Goal: Complete application form

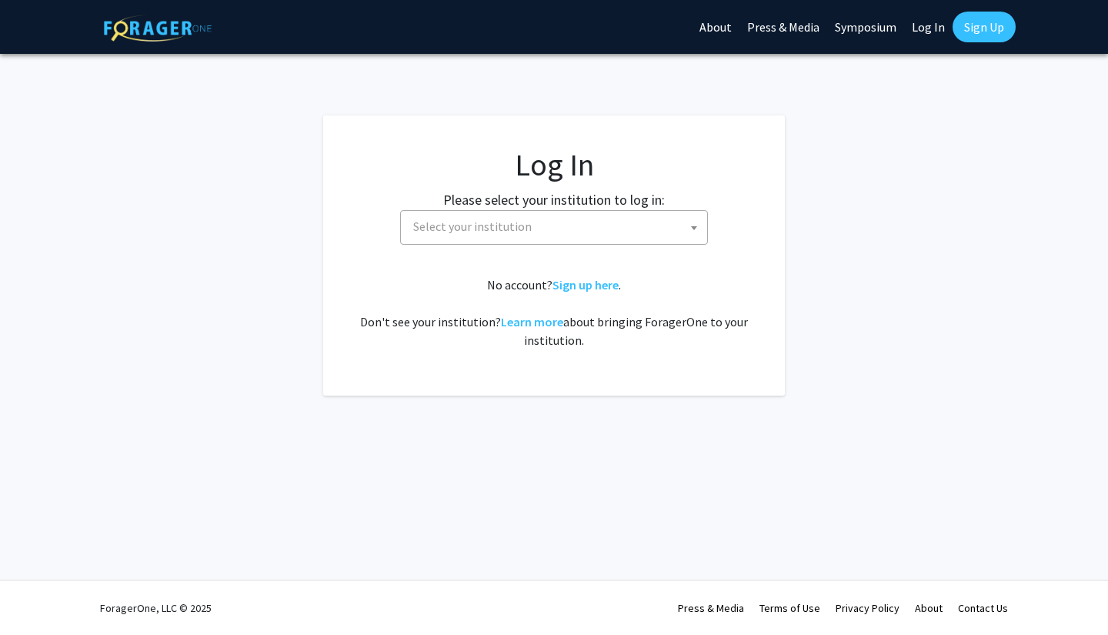
select select
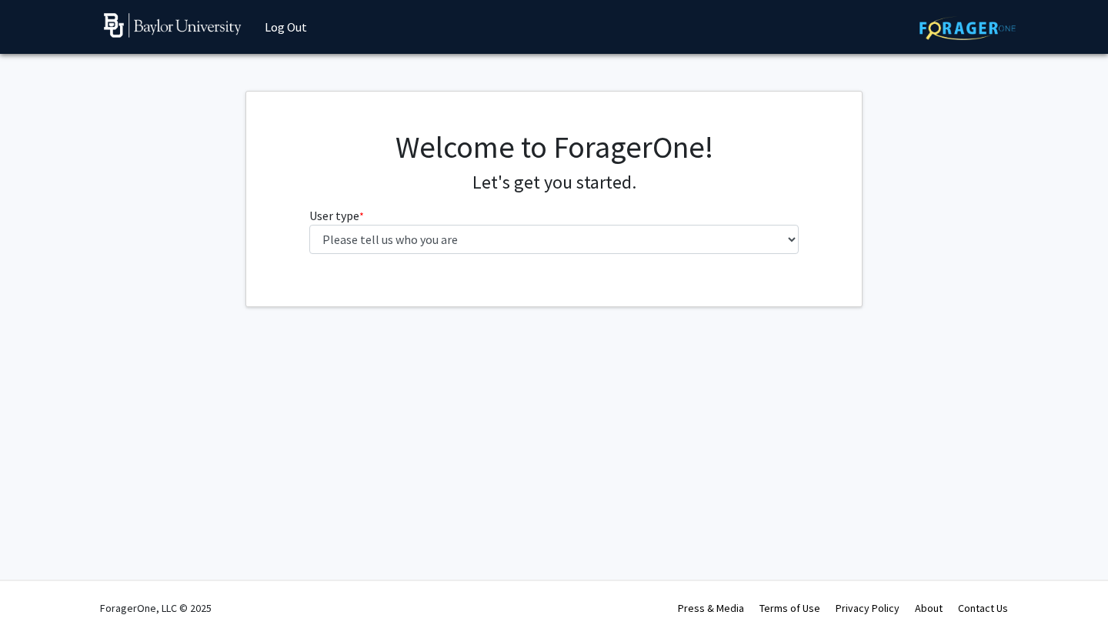
click at [558, 255] on div "Welcome to ForagerOne! Let's get you started. User type * required Please tell …" at bounding box center [554, 197] width 513 height 138
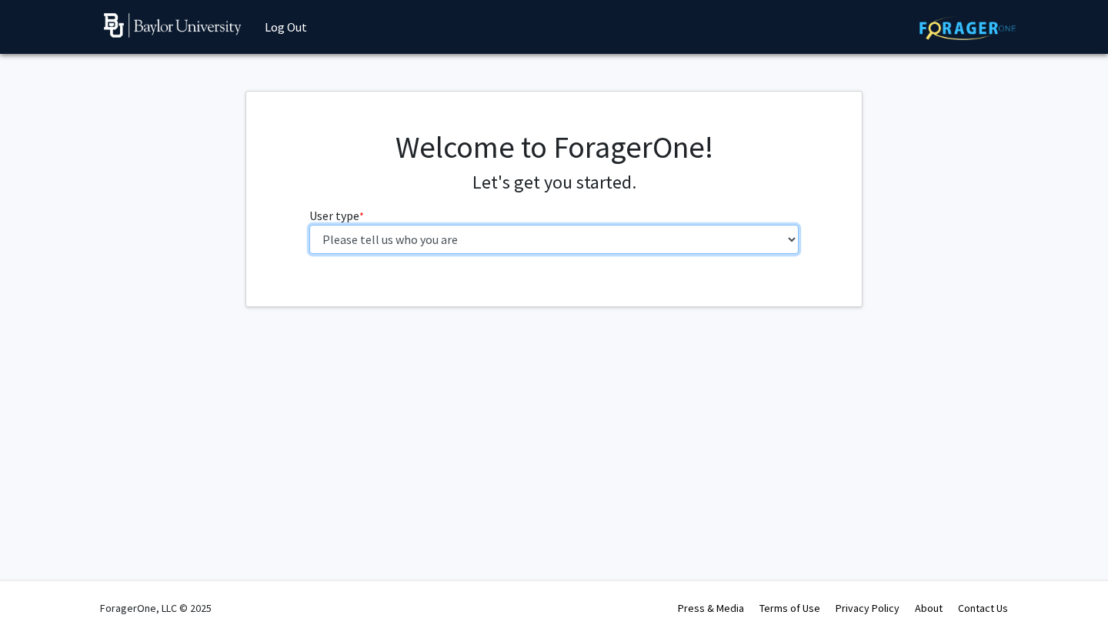
click at [552, 250] on select "Please tell us who you are Undergraduate Student Master's Student Doctoral Cand…" at bounding box center [554, 239] width 490 height 29
select select "1: undergrad"
click at [309, 225] on select "Please tell us who you are Undergraduate Student Master's Student Doctoral Cand…" at bounding box center [554, 239] width 490 height 29
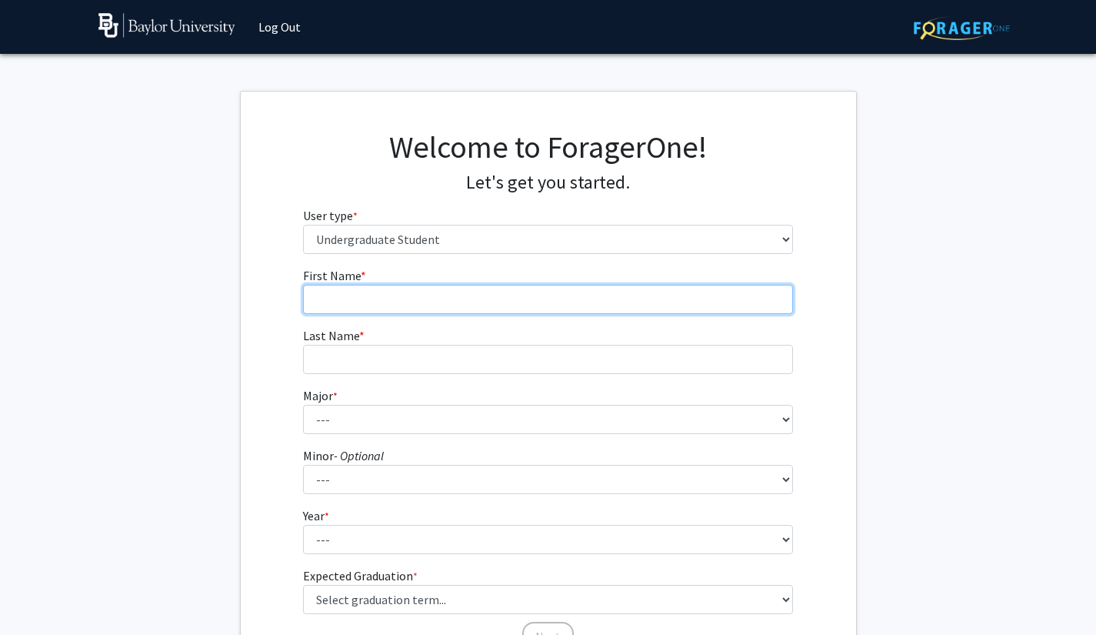
click at [493, 298] on input "First Name * required" at bounding box center [548, 299] width 490 height 29
type input "[PERSON_NAME]"
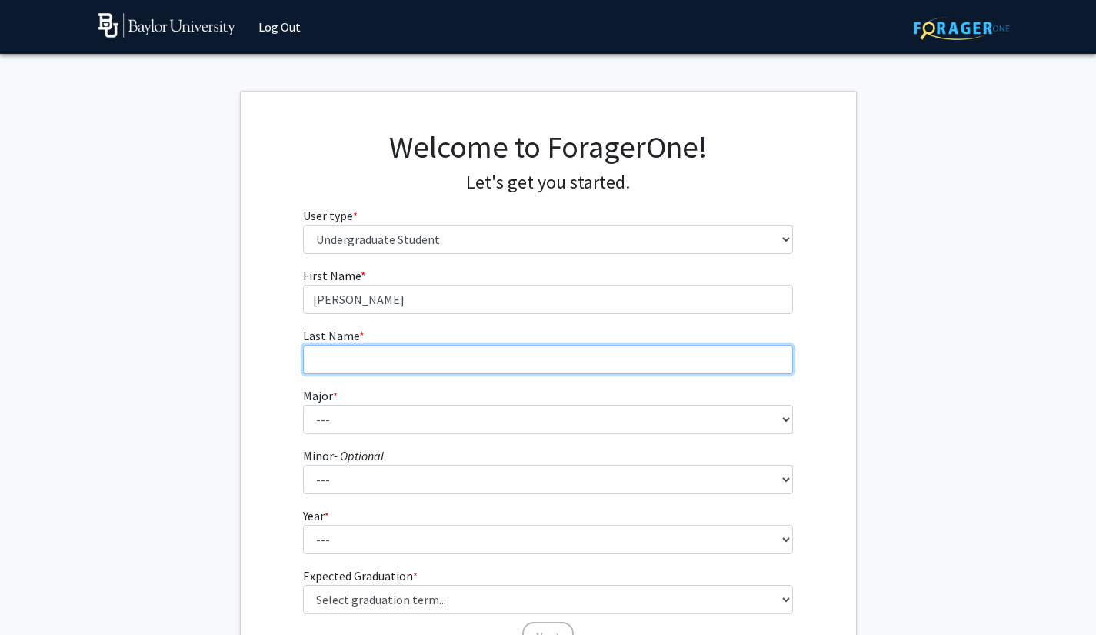
click at [485, 359] on input "Last Name * required" at bounding box center [548, 359] width 490 height 29
type input "[PERSON_NAME]"
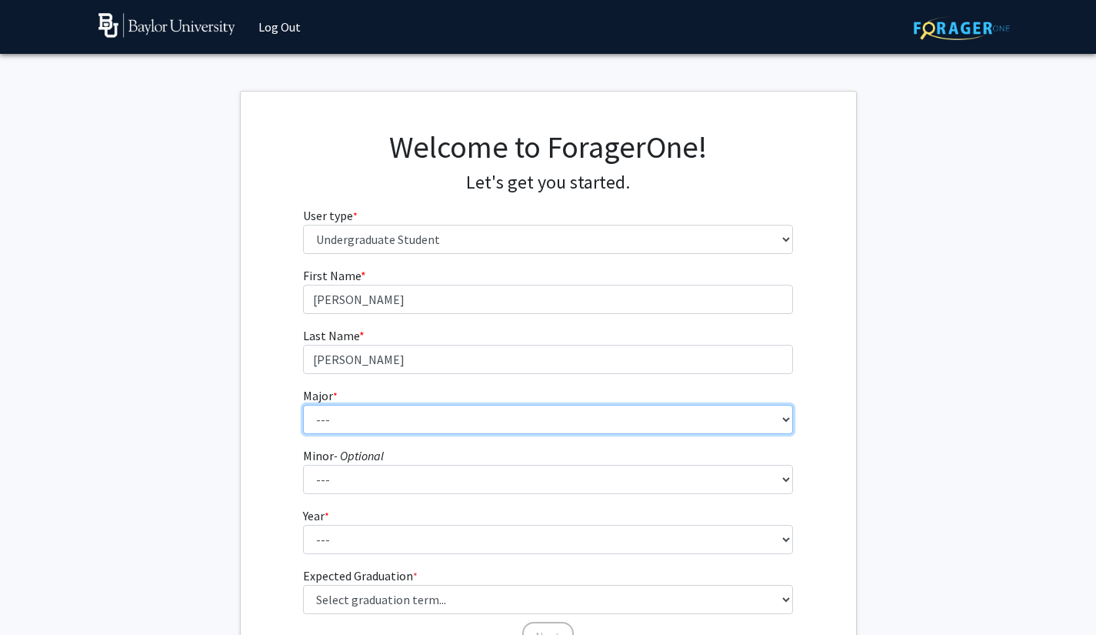
click at [448, 425] on select "--- Accounting American Studies Anthropology Apparel Design & Product Developme…" at bounding box center [548, 419] width 490 height 29
select select "85: 2750"
click at [303, 405] on select "--- Accounting American Studies Anthropology Apparel Design & Product Developme…" at bounding box center [548, 419] width 490 height 29
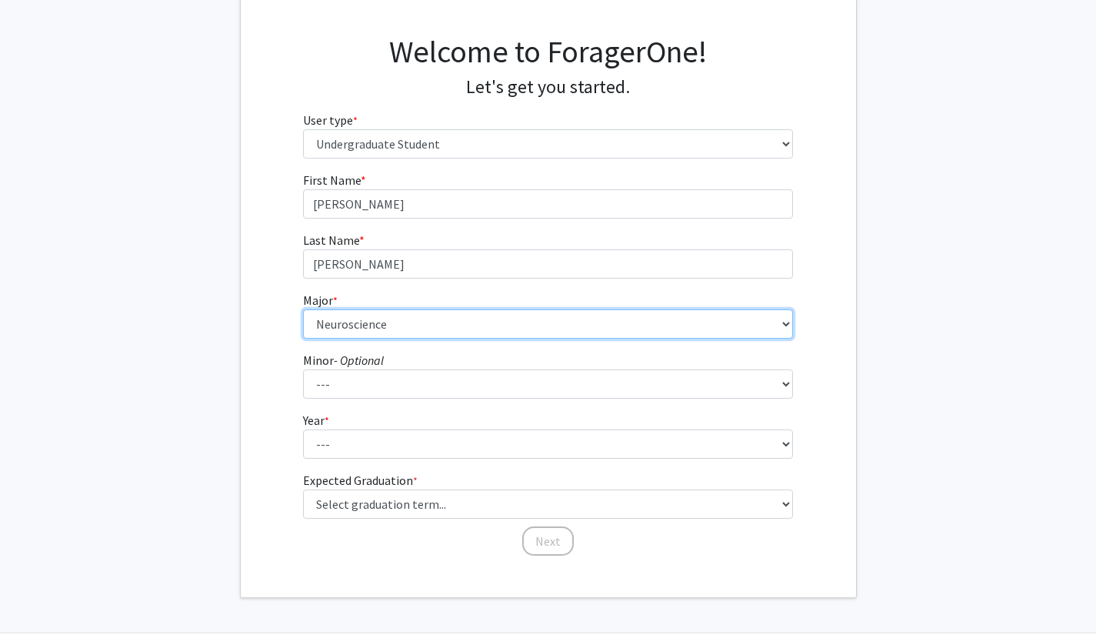
scroll to position [96, 0]
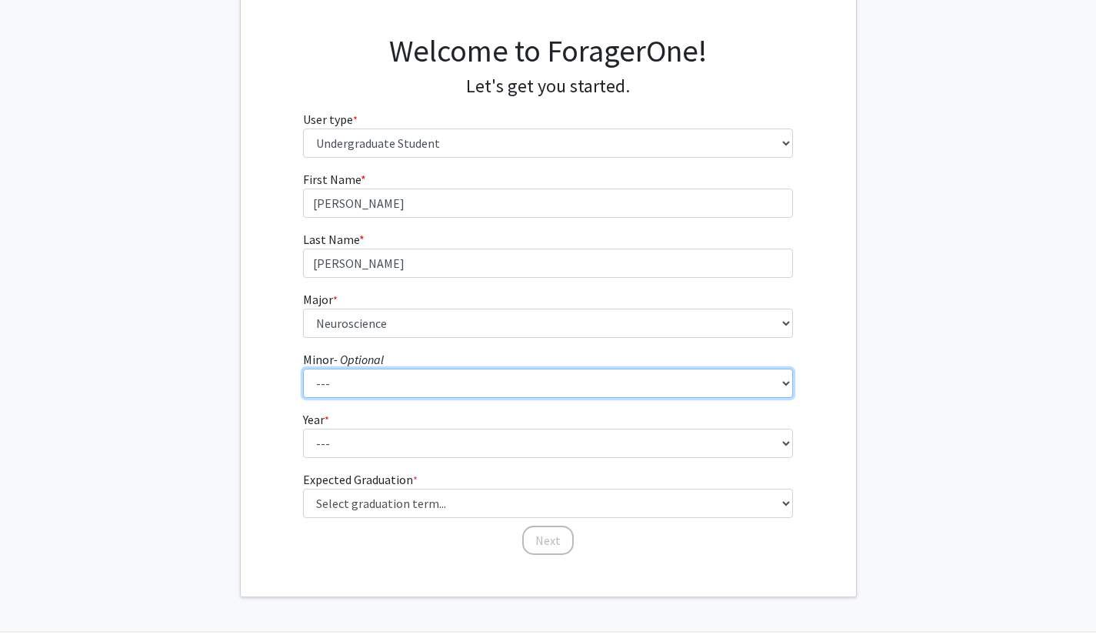
click at [373, 392] on select "--- Advertising American Sign Language American Studies Anthropology Apparel Me…" at bounding box center [548, 382] width 490 height 29
select select "12: 2075"
click at [303, 368] on select "--- Advertising American Sign Language American Studies Anthropology Apparel Me…" at bounding box center [548, 382] width 490 height 29
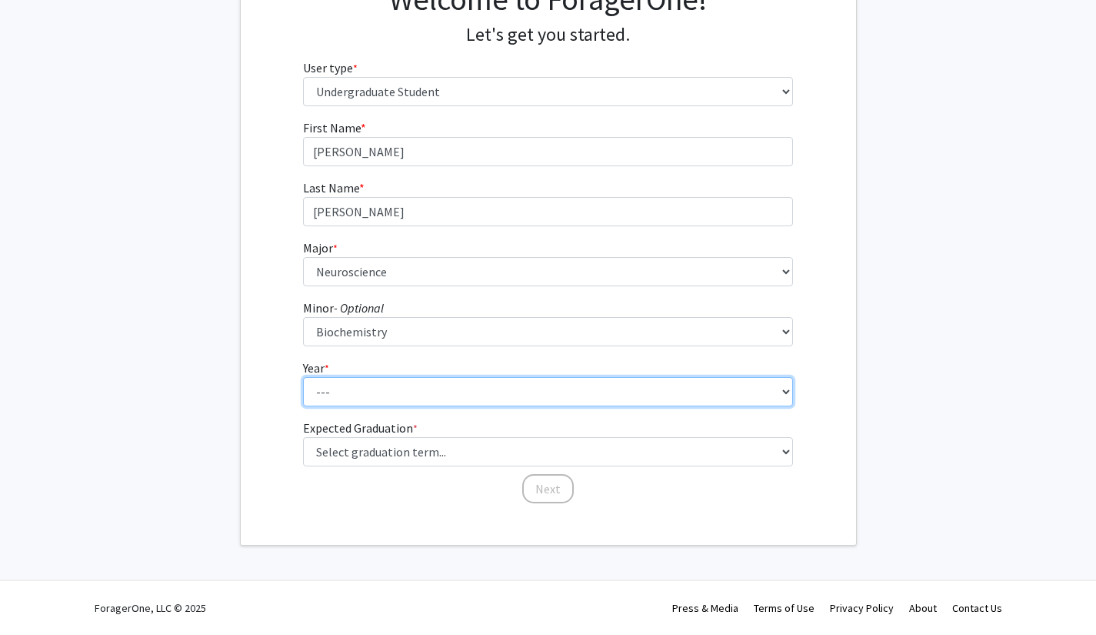
click at [476, 383] on select "--- First-year Sophomore Junior Senior Postbaccalaureate Certificate" at bounding box center [548, 391] width 490 height 29
click at [303, 377] on select "--- First-year Sophomore Junior Senior Postbaccalaureate Certificate" at bounding box center [548, 391] width 490 height 29
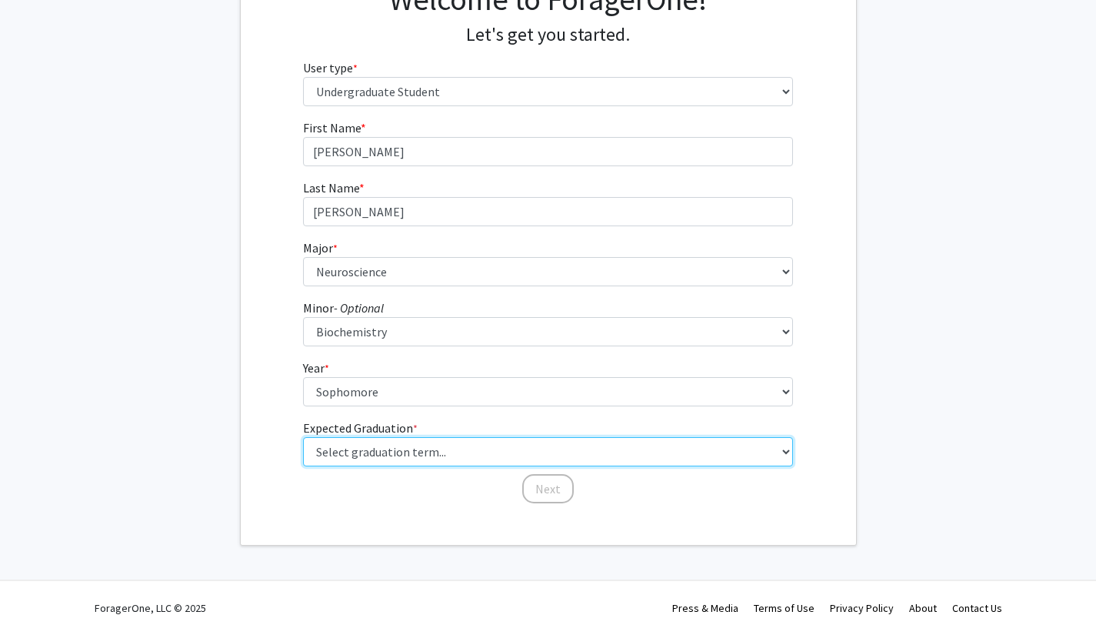
click at [478, 446] on select "Select graduation term... Spring 2025 Summer 2025 Fall 2025 Winter 2025 Spring …" at bounding box center [548, 451] width 490 height 29
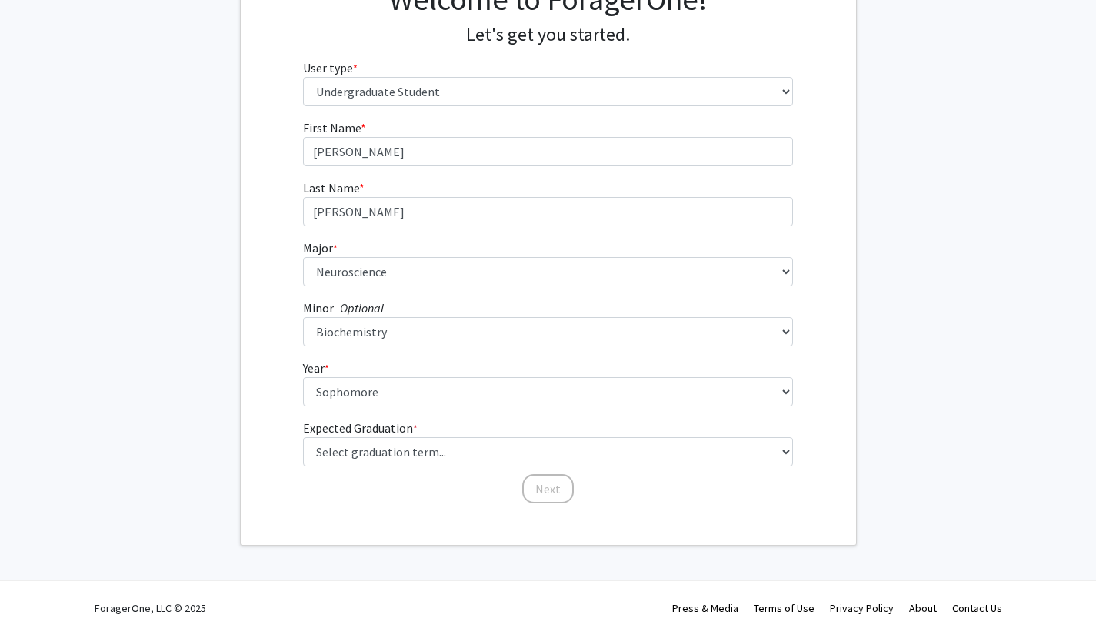
click at [403, 495] on div "First Name * required [PERSON_NAME] Last Name * required [PERSON_NAME] * requir…" at bounding box center [548, 311] width 513 height 386
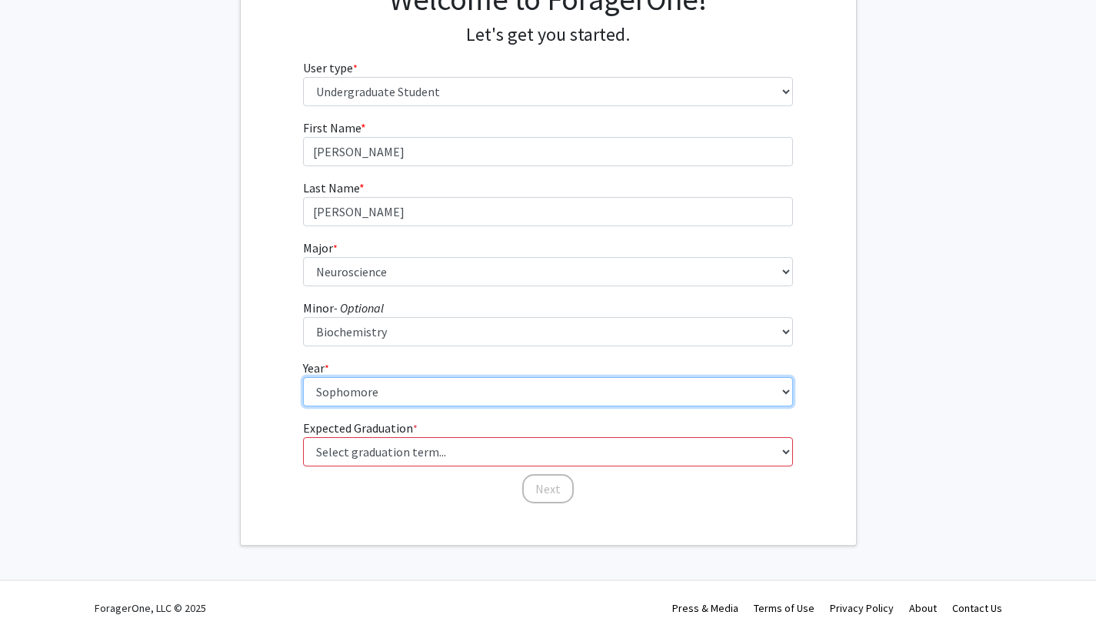
click at [412, 400] on select "--- First-year Sophomore Junior Senior Postbaccalaureate Certificate" at bounding box center [548, 391] width 490 height 29
click at [303, 377] on select "--- First-year Sophomore Junior Senior Postbaccalaureate Certificate" at bounding box center [548, 391] width 490 height 29
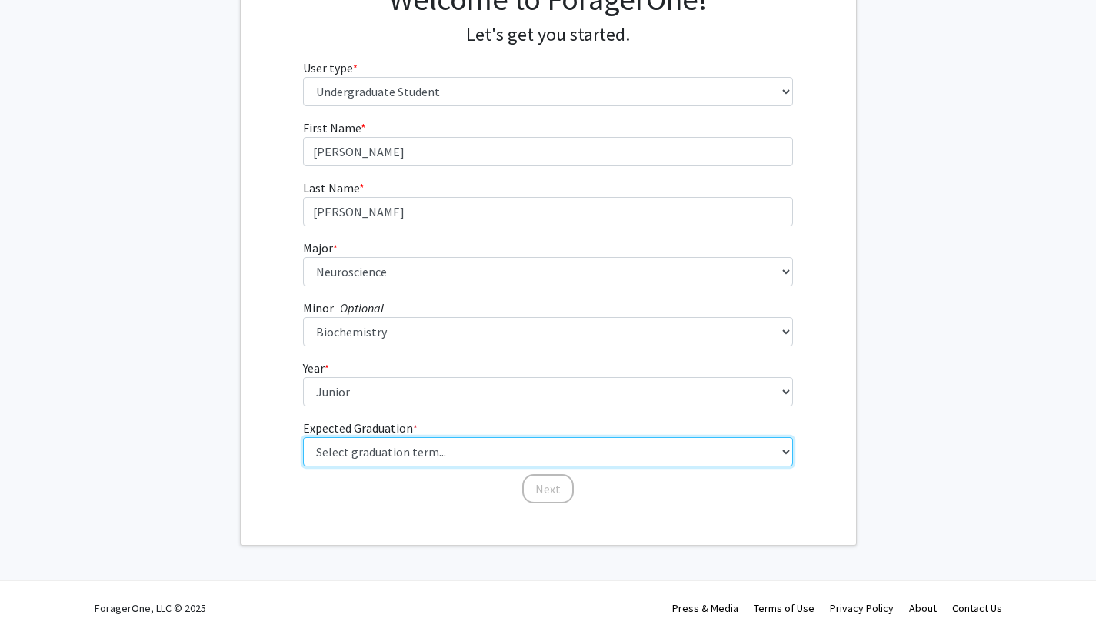
click at [378, 453] on select "Select graduation term... Spring 2025 Summer 2025 Fall 2025 Winter 2025 Spring …" at bounding box center [548, 451] width 490 height 29
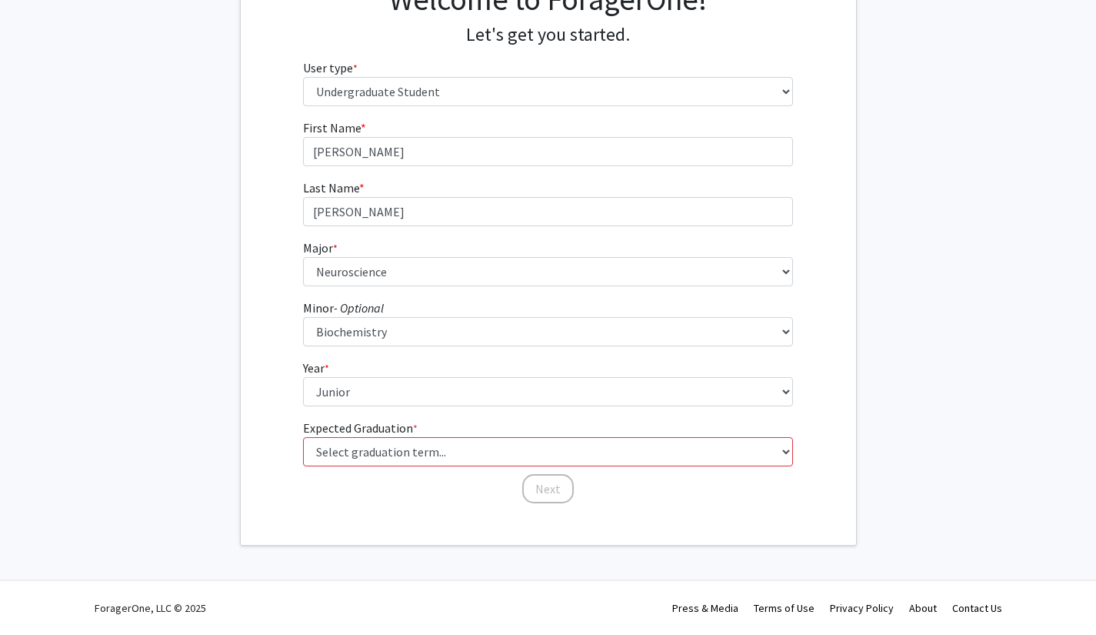
click at [355, 487] on div "Next" at bounding box center [548, 481] width 490 height 15
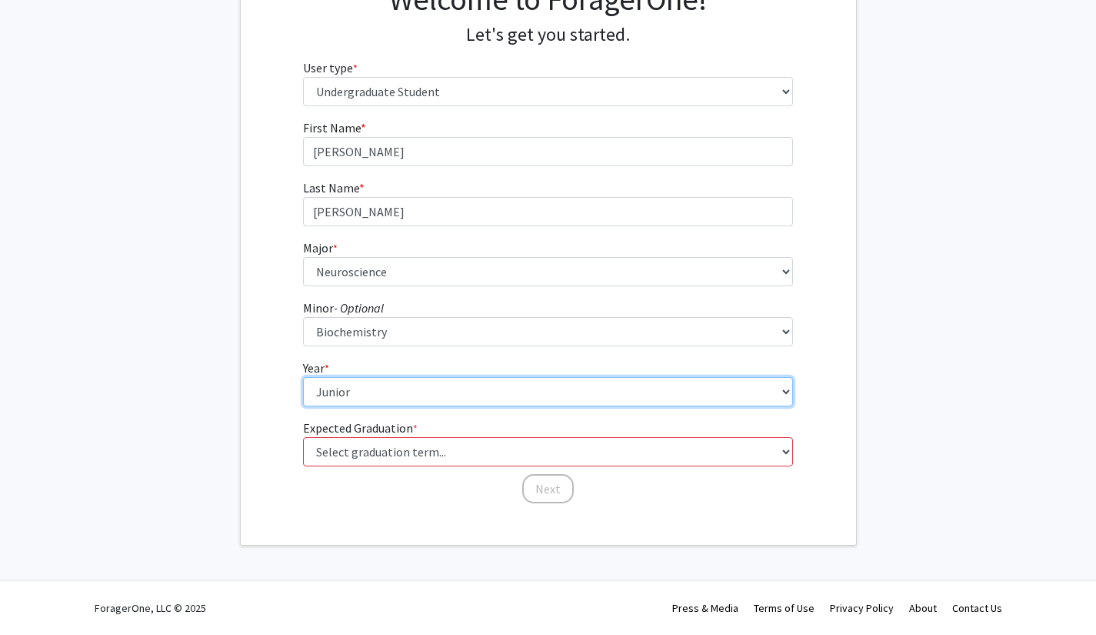
click at [359, 402] on select "--- First-year Sophomore Junior Senior Postbaccalaureate Certificate" at bounding box center [548, 391] width 490 height 29
select select "2: sophomore"
click at [303, 377] on select "--- First-year Sophomore Junior Senior Postbaccalaureate Certificate" at bounding box center [548, 391] width 490 height 29
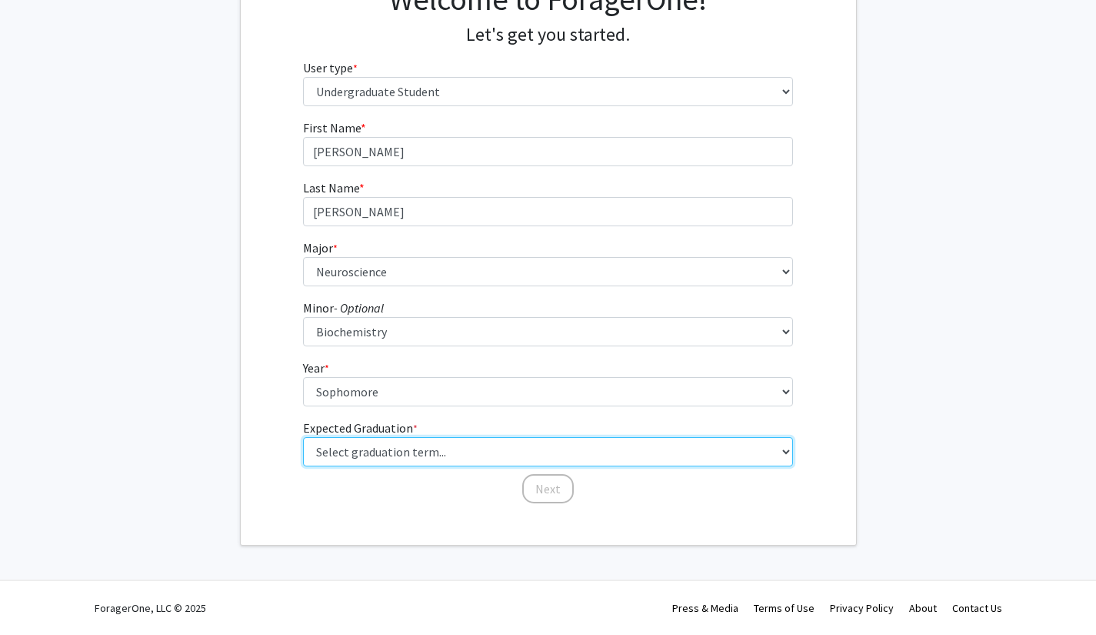
click at [360, 453] on select "Select graduation term... Spring 2025 Summer 2025 Fall 2025 Winter 2025 Spring …" at bounding box center [548, 451] width 490 height 29
click at [303, 437] on select "Select graduation term... Spring 2025 Summer 2025 Fall 2025 Winter 2025 Spring …" at bounding box center [548, 451] width 490 height 29
click at [518, 444] on select "Select graduation term... Spring 2025 Summer 2025 Fall 2025 Winter 2025 Spring …" at bounding box center [548, 451] width 490 height 29
click at [303, 437] on select "Select graduation term... Spring 2025 Summer 2025 Fall 2025 Winter 2025 Spring …" at bounding box center [548, 451] width 490 height 29
click at [547, 452] on select "Select graduation term... Spring 2025 Summer 2025 Fall 2025 Winter 2025 Spring …" at bounding box center [548, 451] width 490 height 29
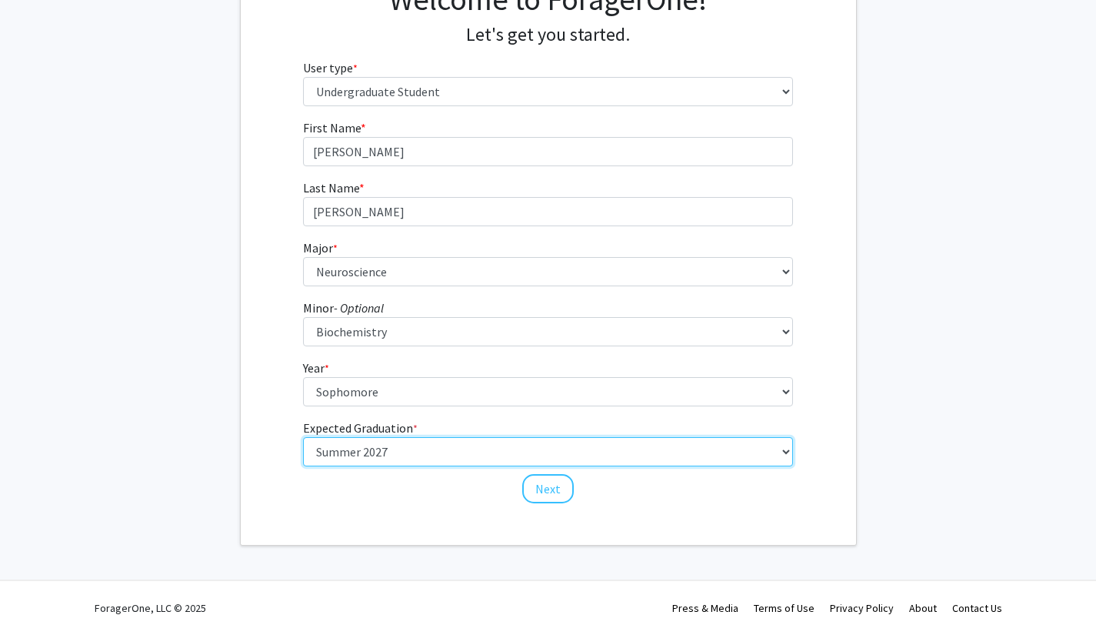
select select "11: fall_2027"
click at [303, 437] on select "Select graduation term... Spring 2025 Summer 2025 Fall 2025 Winter 2025 Spring …" at bounding box center [548, 451] width 490 height 29
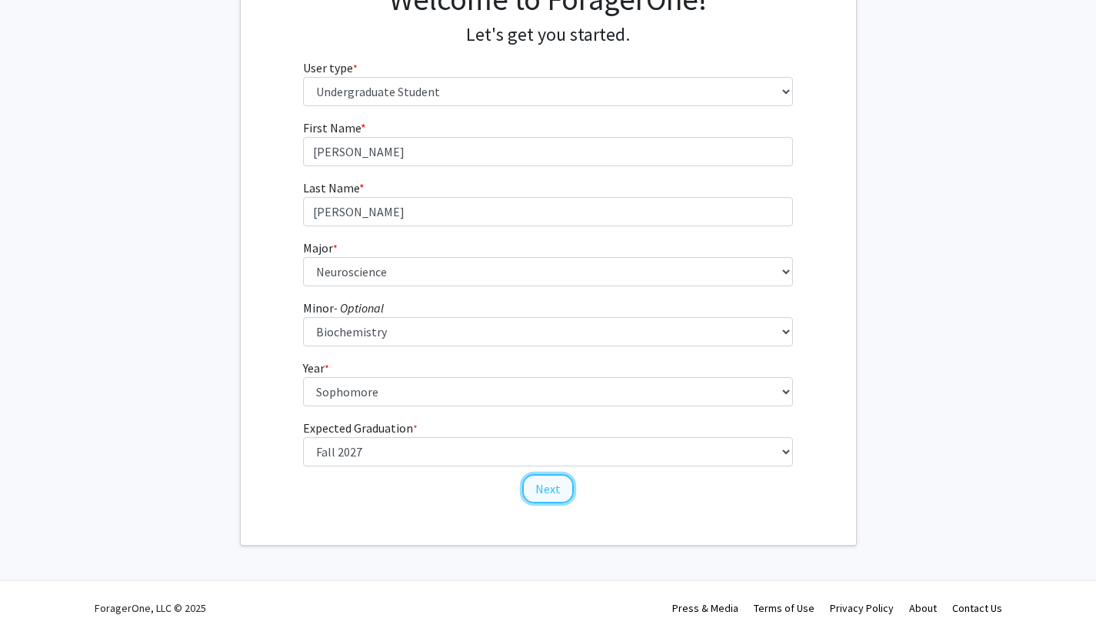
click at [554, 495] on button "Next" at bounding box center [548, 488] width 52 height 29
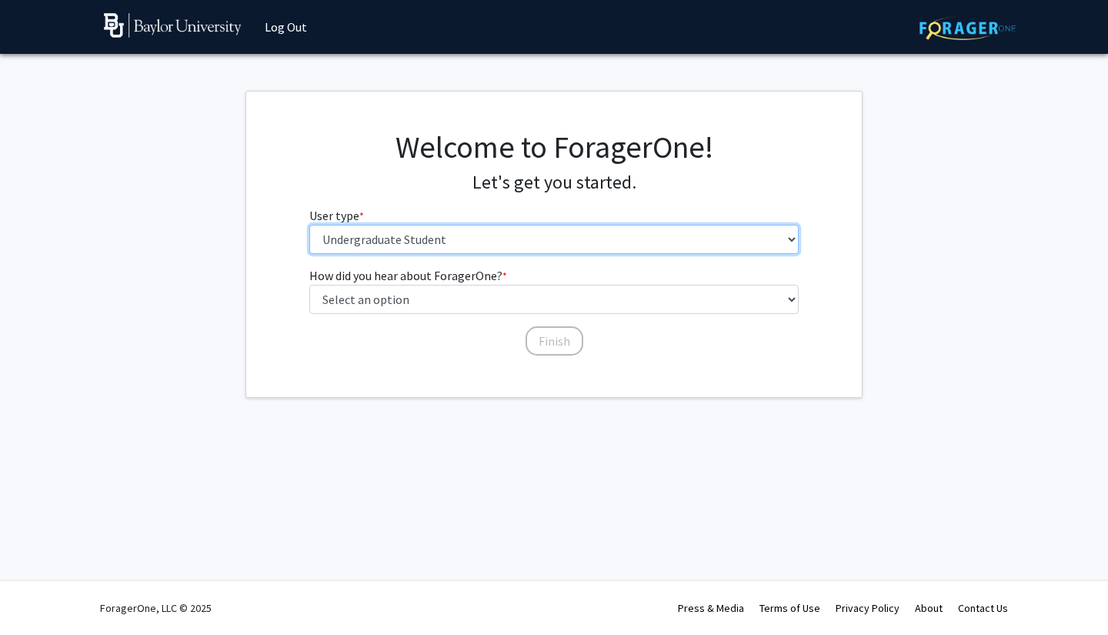
click at [494, 230] on select "Please tell us who you are Undergraduate Student Master's Student Doctoral Cand…" at bounding box center [554, 239] width 490 height 29
click at [309, 225] on select "Please tell us who you are Undergraduate Student Master's Student Doctoral Cand…" at bounding box center [554, 239] width 490 height 29
click at [480, 245] on select "Please tell us who you are Undergraduate Student Master's Student Doctoral Cand…" at bounding box center [554, 239] width 490 height 29
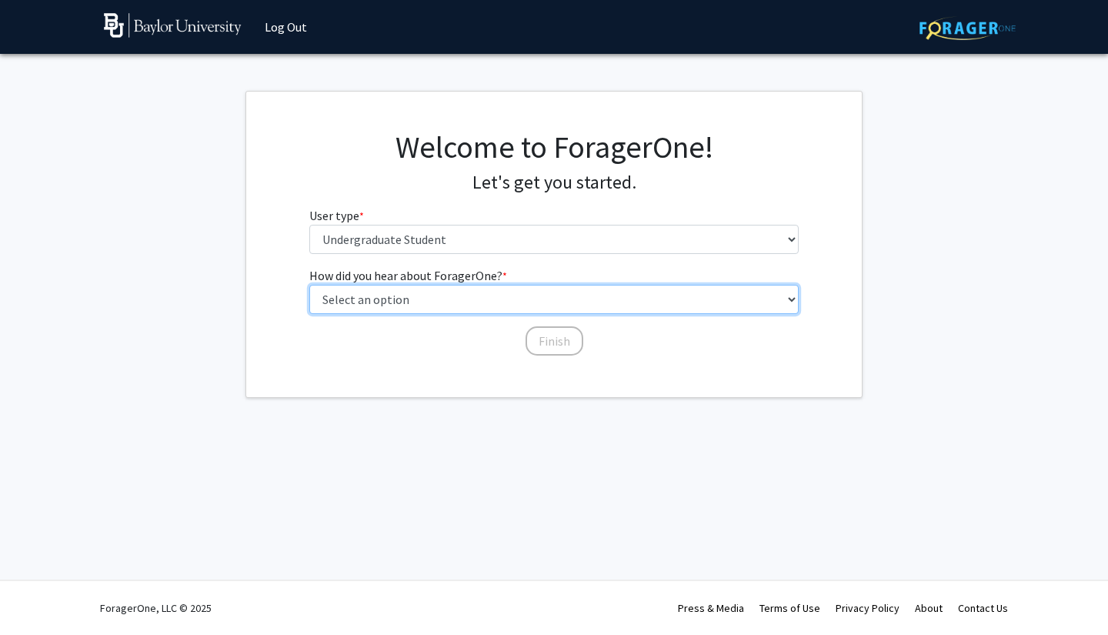
click at [478, 287] on select "Select an option Peer/student recommendation Faculty/staff recommendation Unive…" at bounding box center [554, 299] width 490 height 29
select select "3: university_website"
click at [309, 285] on select "Select an option Peer/student recommendation Faculty/staff recommendation Unive…" at bounding box center [554, 299] width 490 height 29
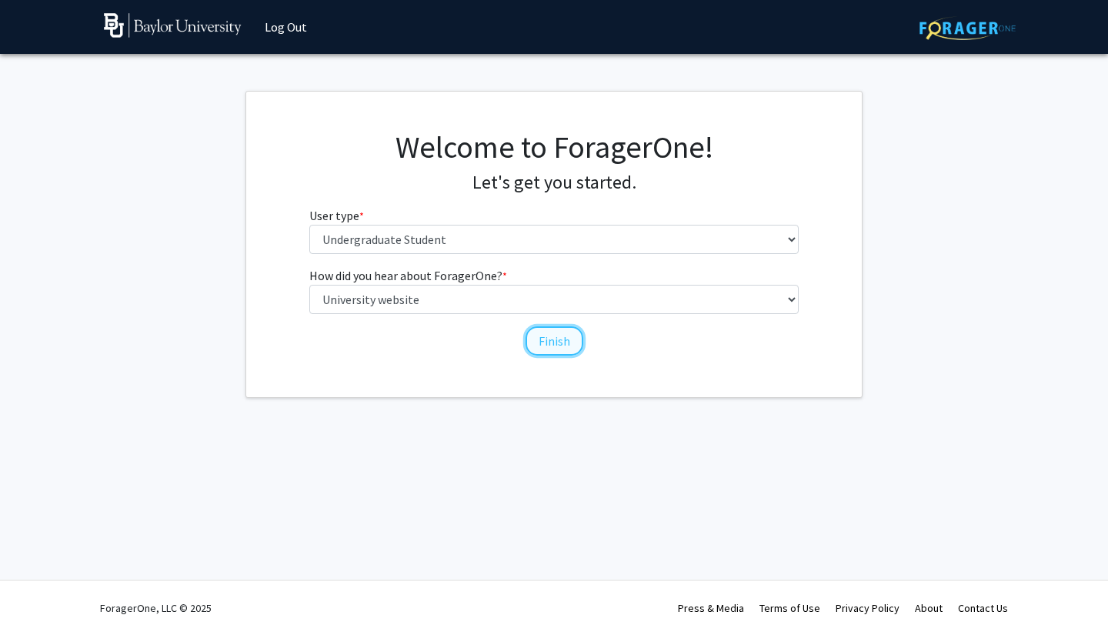
click at [561, 339] on button "Finish" at bounding box center [554, 340] width 58 height 29
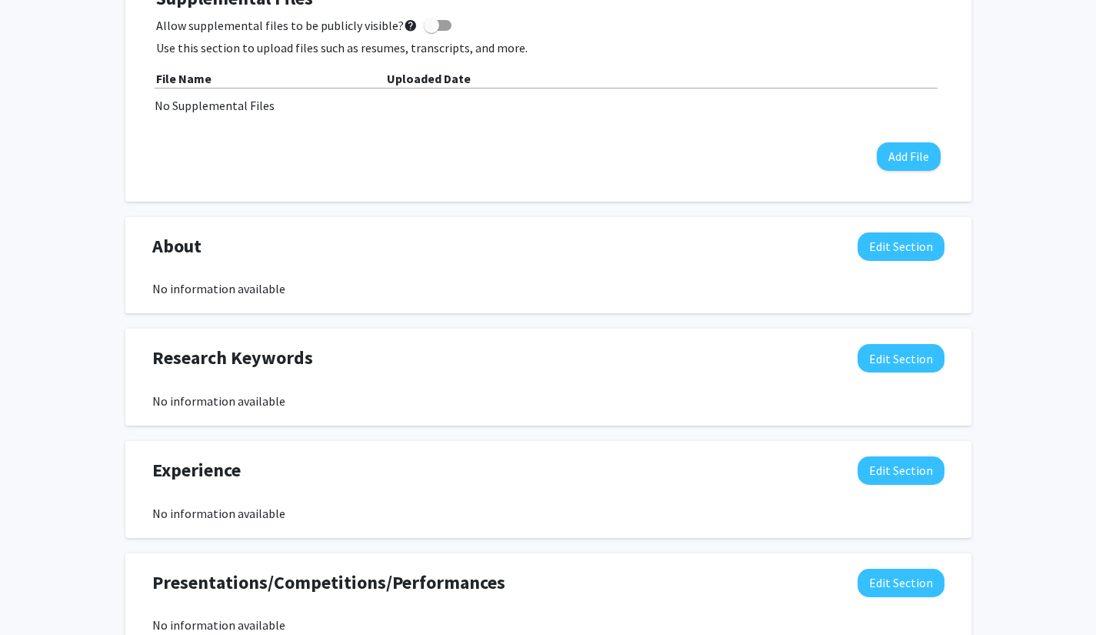
scroll to position [499, 0]
click at [915, 244] on button "Edit Section" at bounding box center [901, 246] width 87 height 28
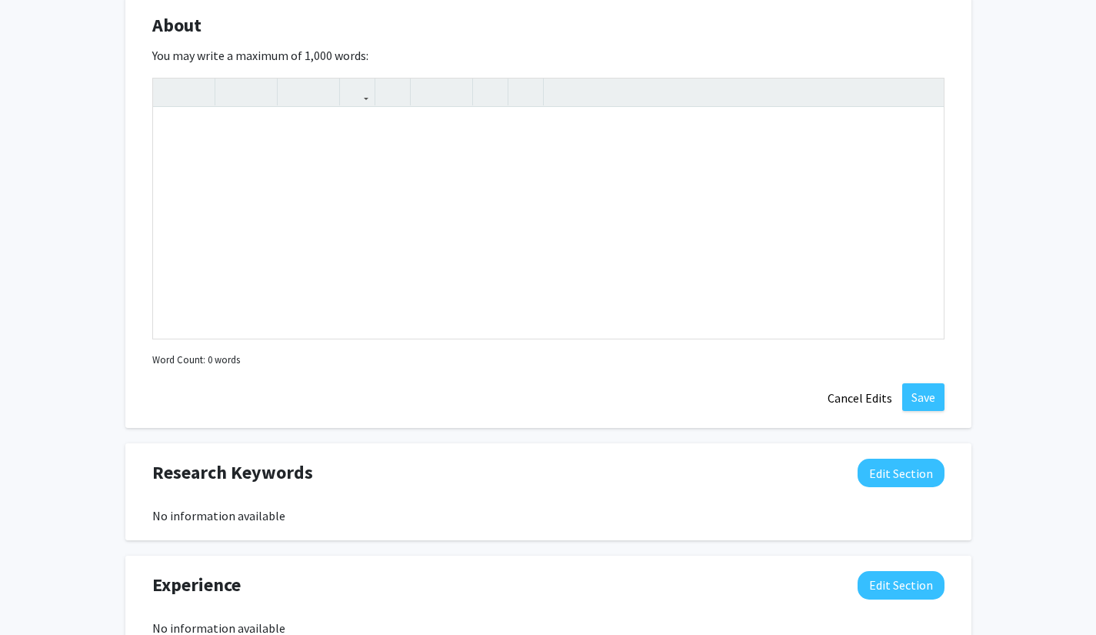
scroll to position [748, 0]
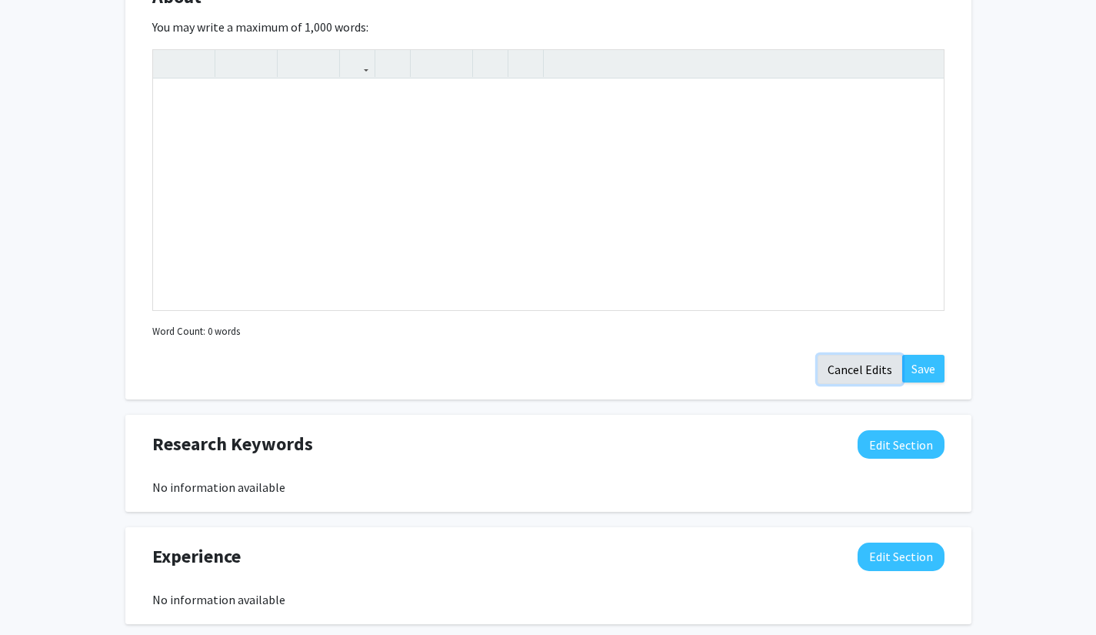
click at [870, 368] on button "Cancel Edits" at bounding box center [860, 369] width 85 height 29
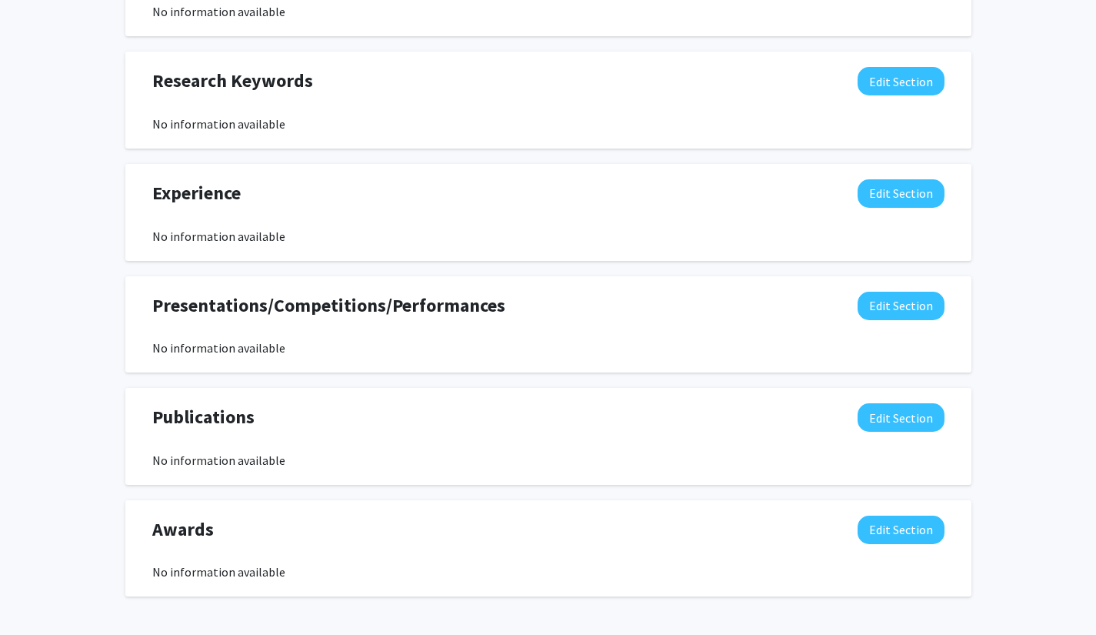
scroll to position [776, 0]
click at [888, 88] on button "Edit Section" at bounding box center [901, 80] width 87 height 28
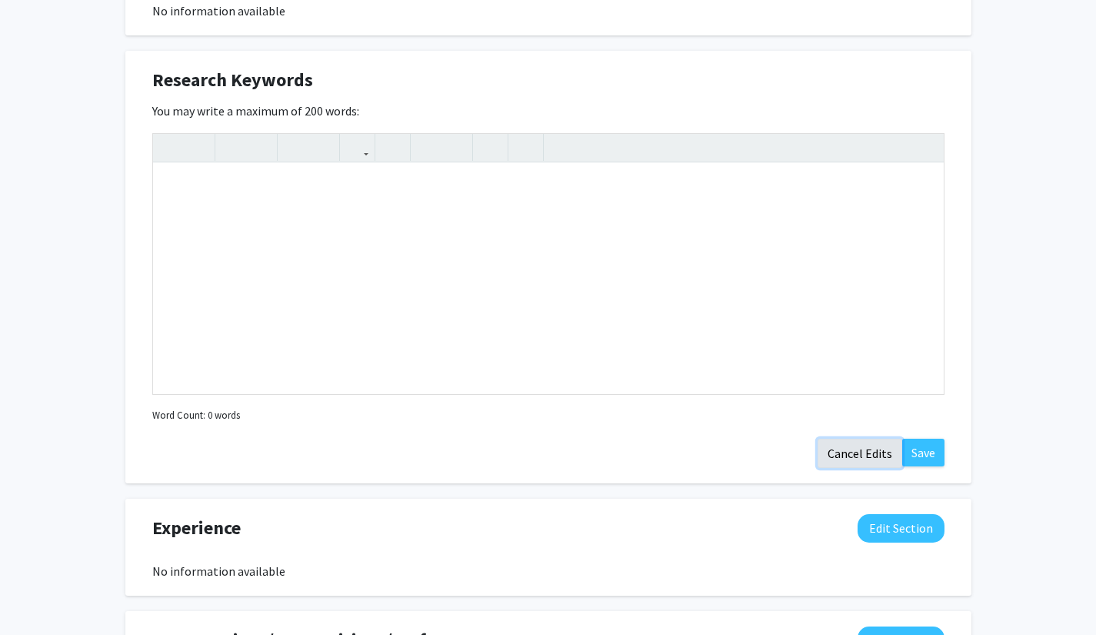
click at [855, 458] on button "Cancel Edits" at bounding box center [860, 452] width 85 height 29
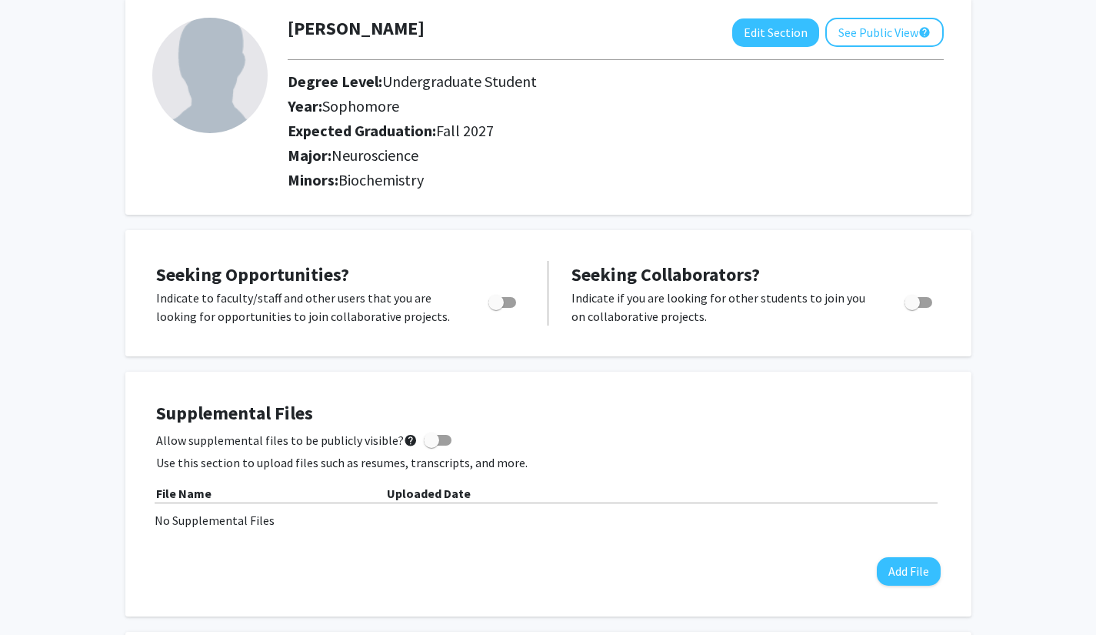
scroll to position [0, 0]
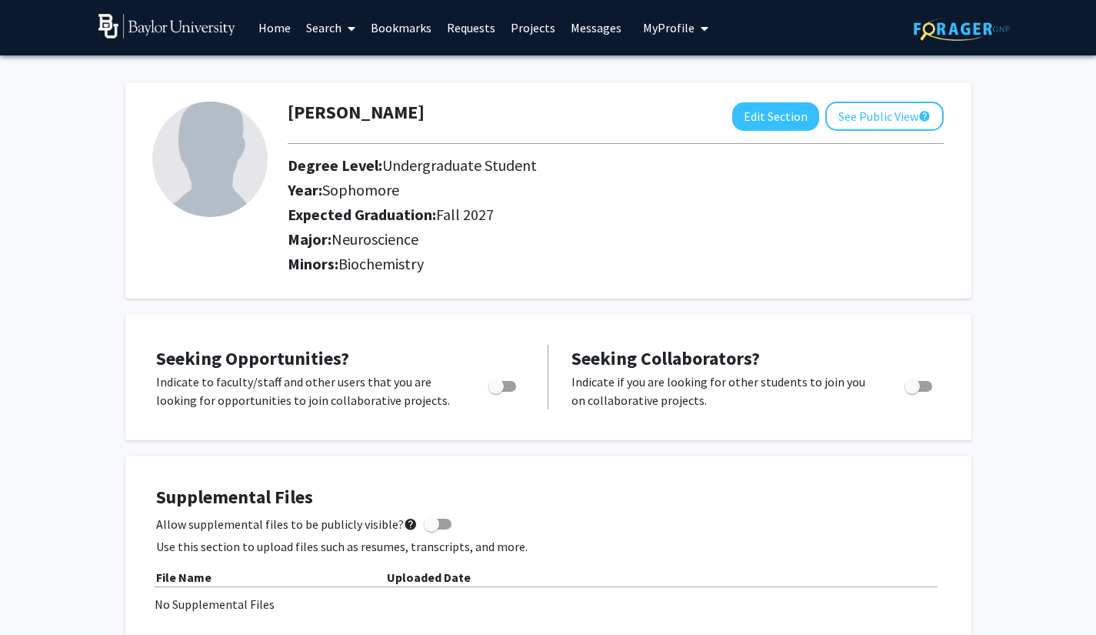
click at [325, 25] on link "Search" at bounding box center [330, 28] width 65 height 54
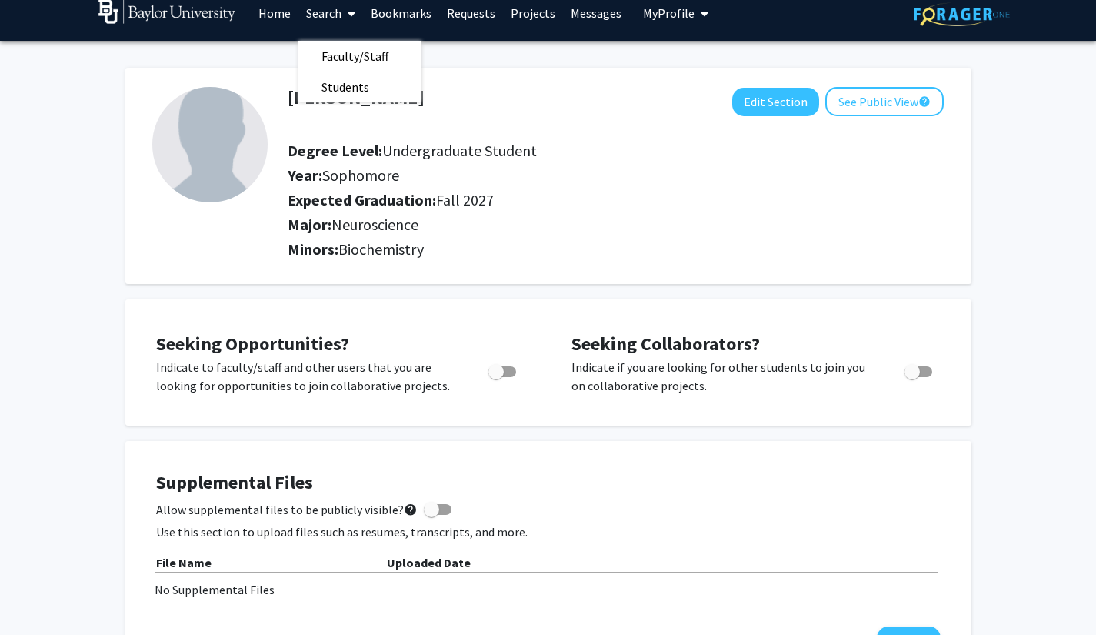
click at [504, 198] on h2 "Expected Graduation: Fall 2027" at bounding box center [594, 200] width 613 height 18
